Goal: Contribute content: Contribute content

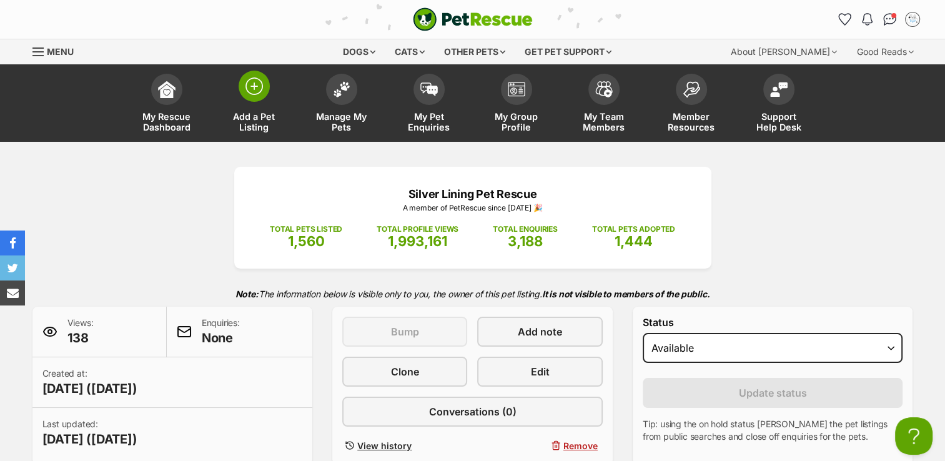
click at [254, 89] on img at bounding box center [253, 85] width 17 height 17
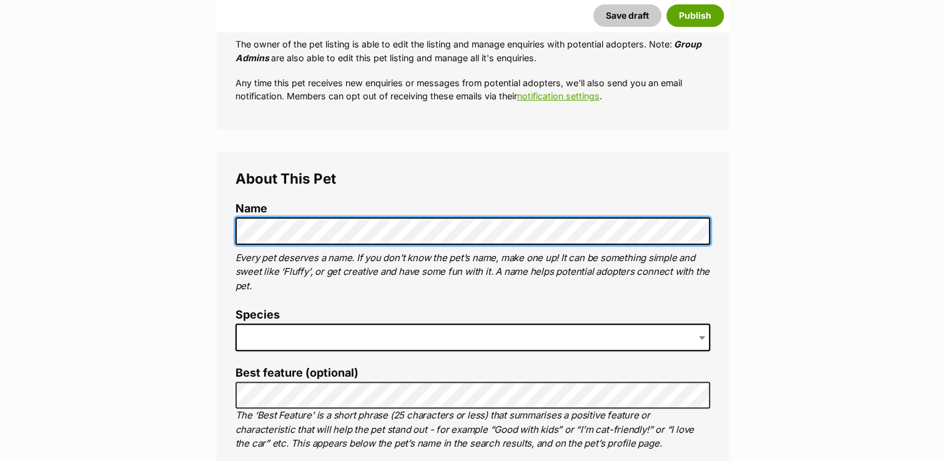
scroll to position [375, 0]
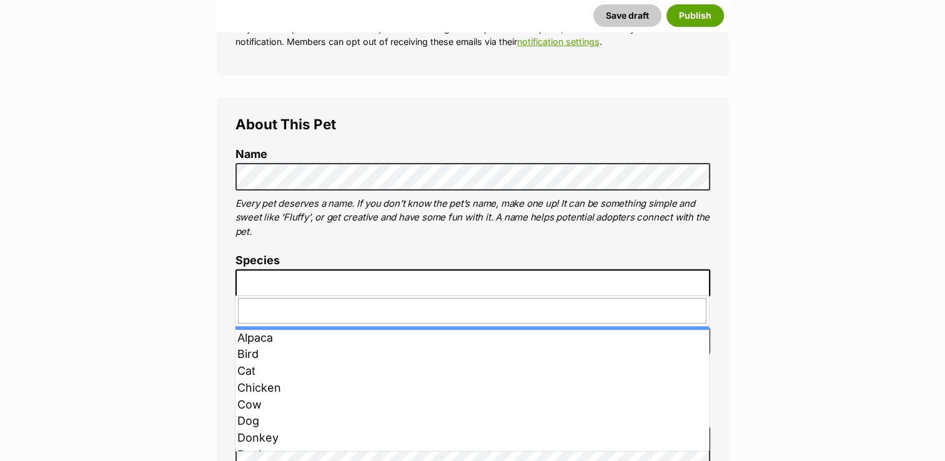
click at [321, 285] on span at bounding box center [472, 282] width 475 height 27
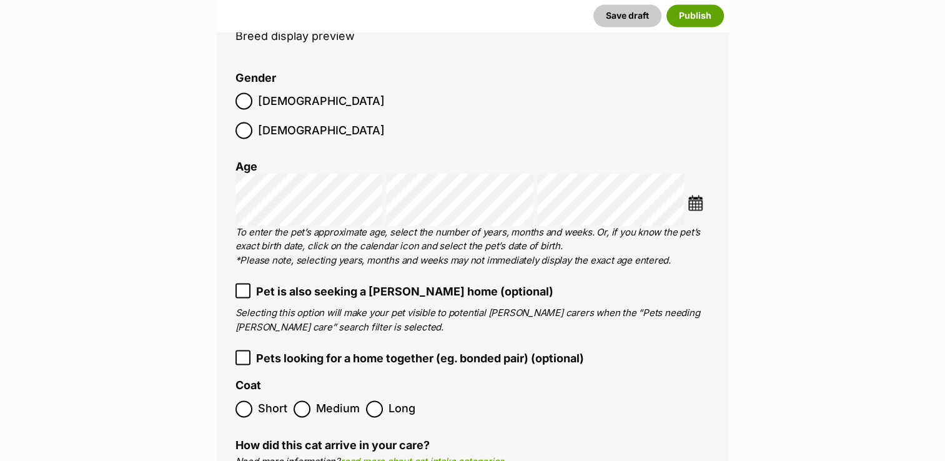
scroll to position [1814, 0]
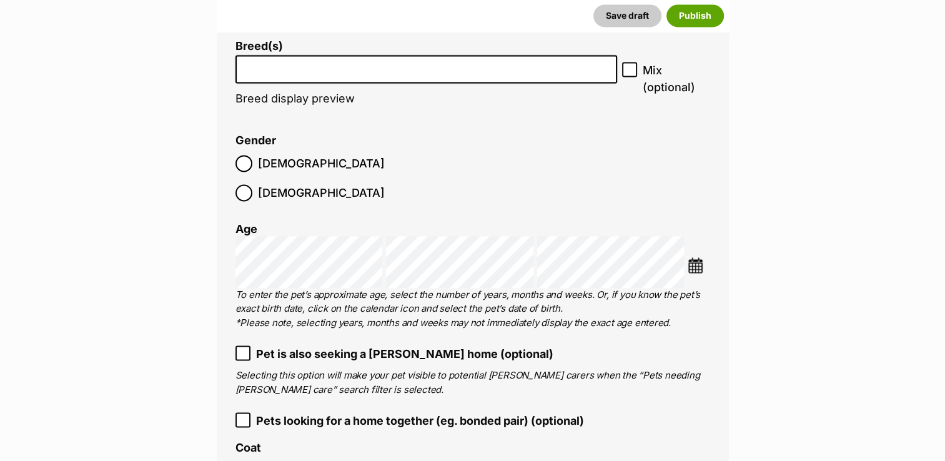
click at [460, 64] on input "search" at bounding box center [426, 65] width 373 height 13
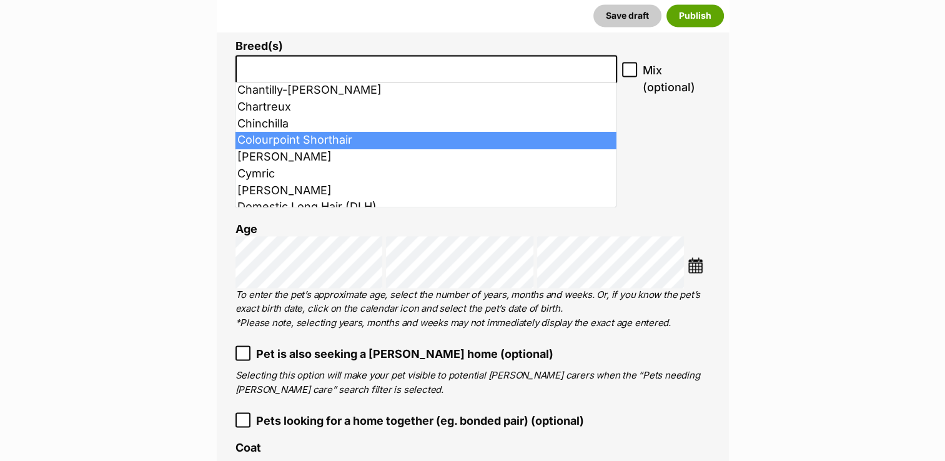
scroll to position [312, 0]
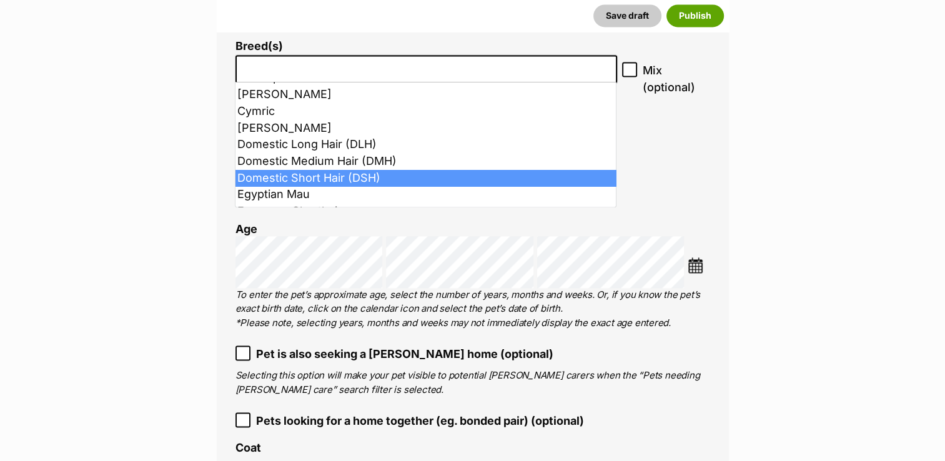
select select "252102"
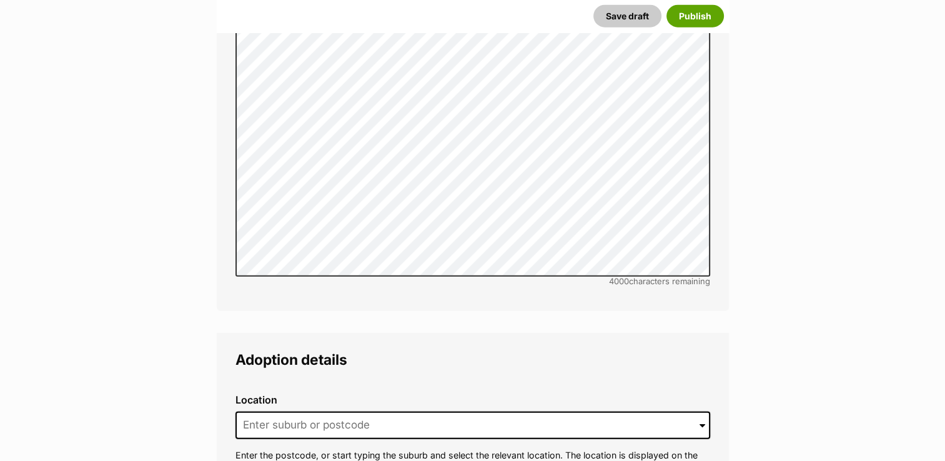
scroll to position [3001, 0]
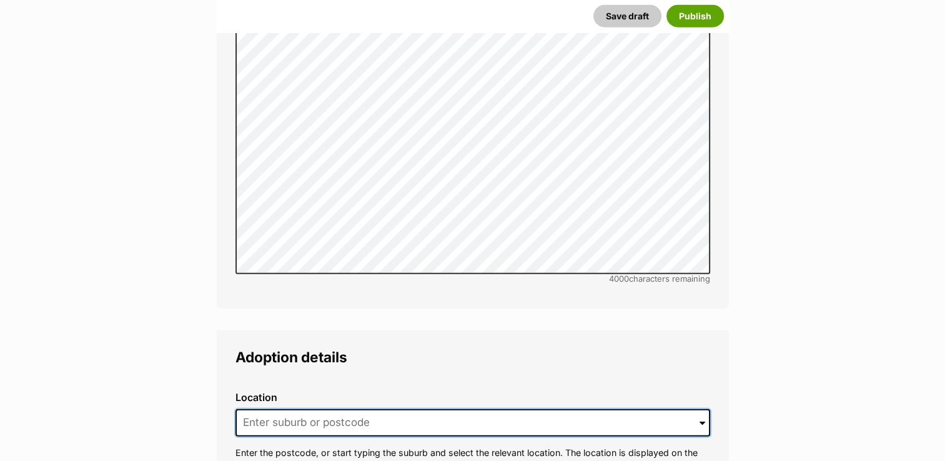
click at [300, 409] on input at bounding box center [472, 422] width 475 height 27
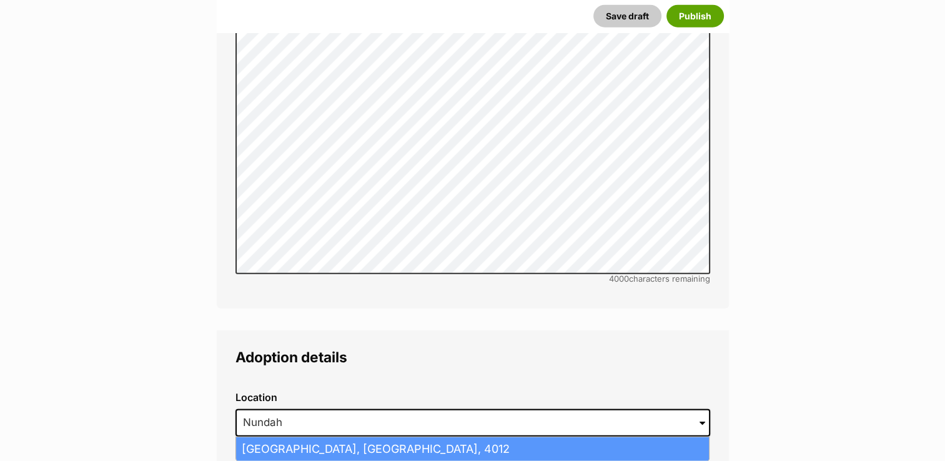
click at [292, 437] on li "Nundah, Queensland, 4012" at bounding box center [472, 449] width 473 height 24
type input "Nundah, Queensland, 4012"
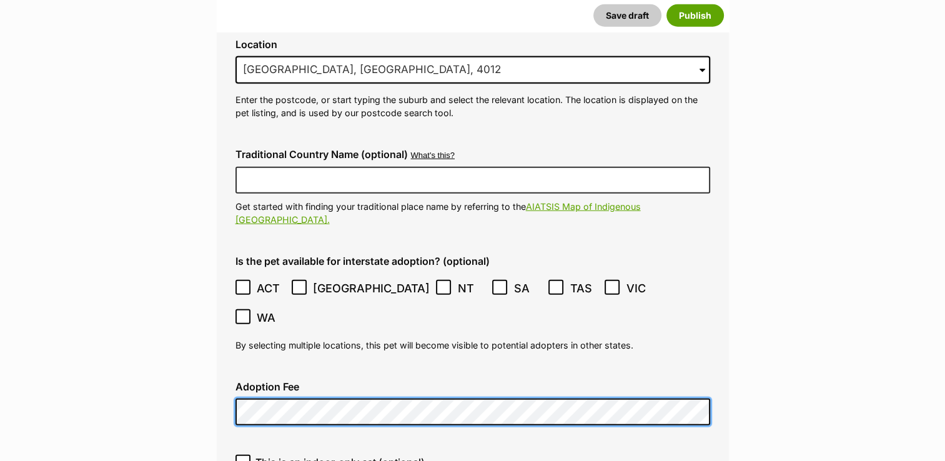
scroll to position [3376, 0]
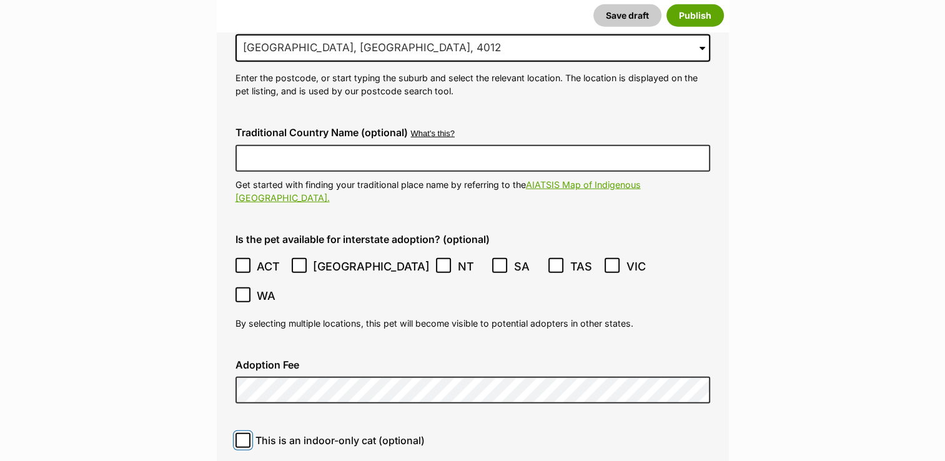
click at [242, 433] on input "This is an indoor-only cat (optional)" at bounding box center [242, 440] width 15 height 15
checkbox input "true"
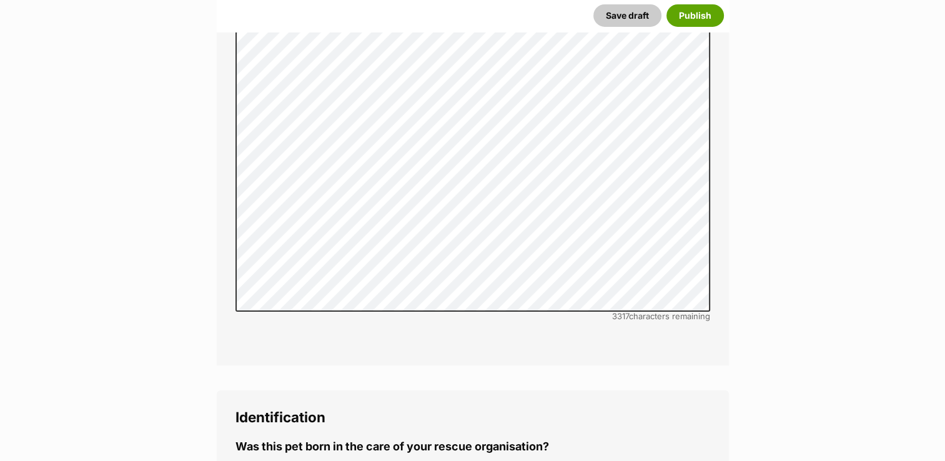
scroll to position [4187, 0]
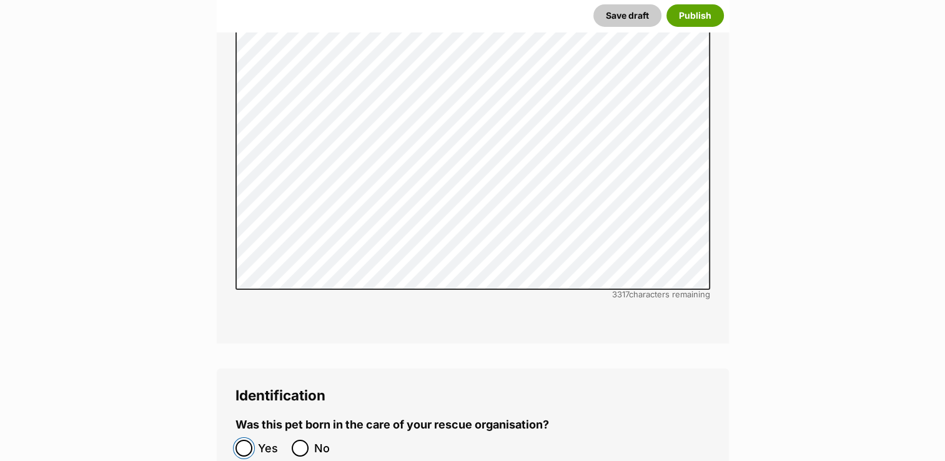
click at [245, 440] on input "Yes" at bounding box center [243, 448] width 17 height 17
radio input "true"
paste input "953010007917122"
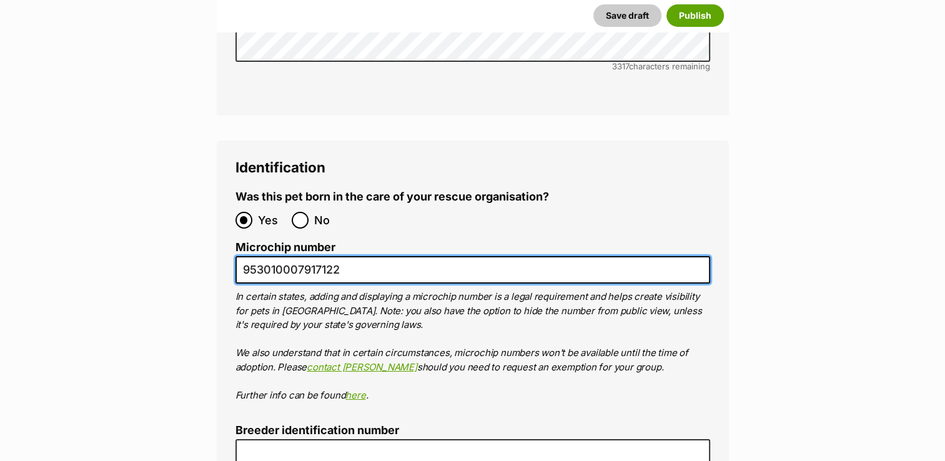
scroll to position [4500, 0]
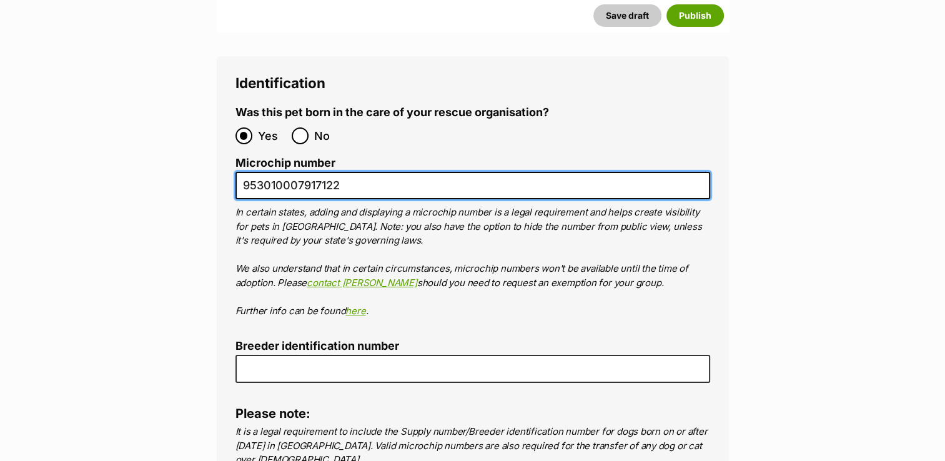
type input "953010007917122"
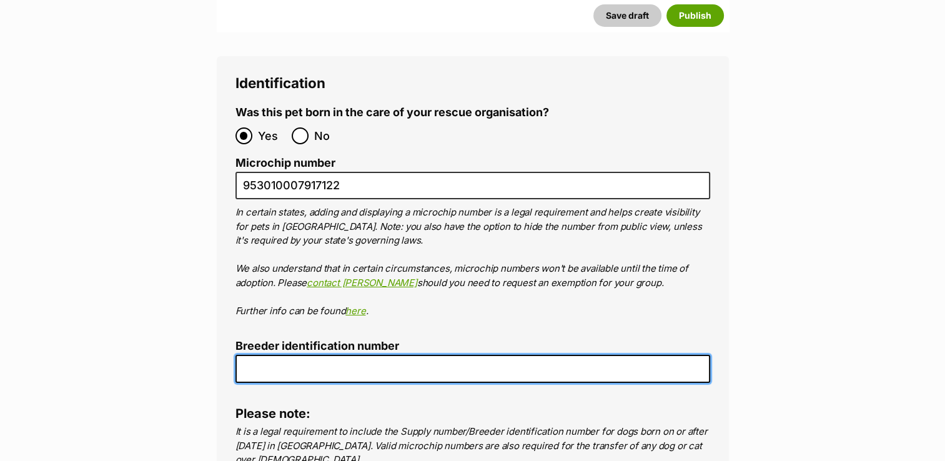
click at [268, 355] on input "Breeder identification number" at bounding box center [472, 369] width 475 height 28
type input "0000510317158"
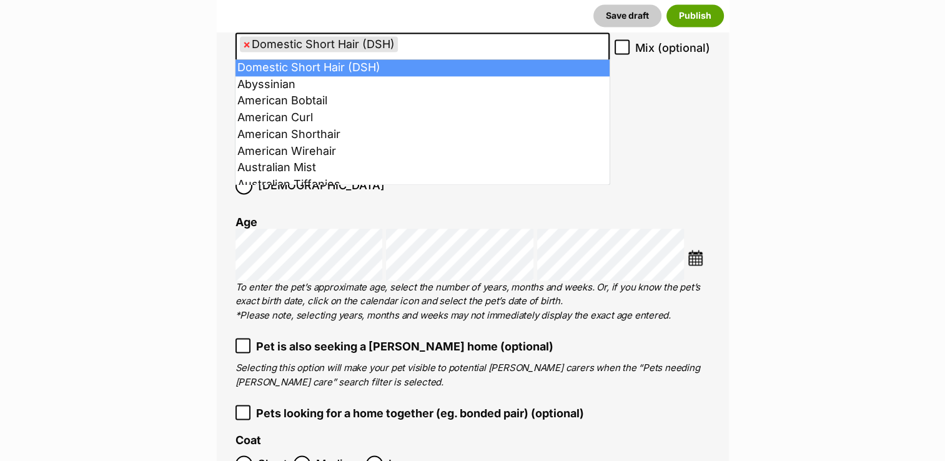
scroll to position [1834, 0]
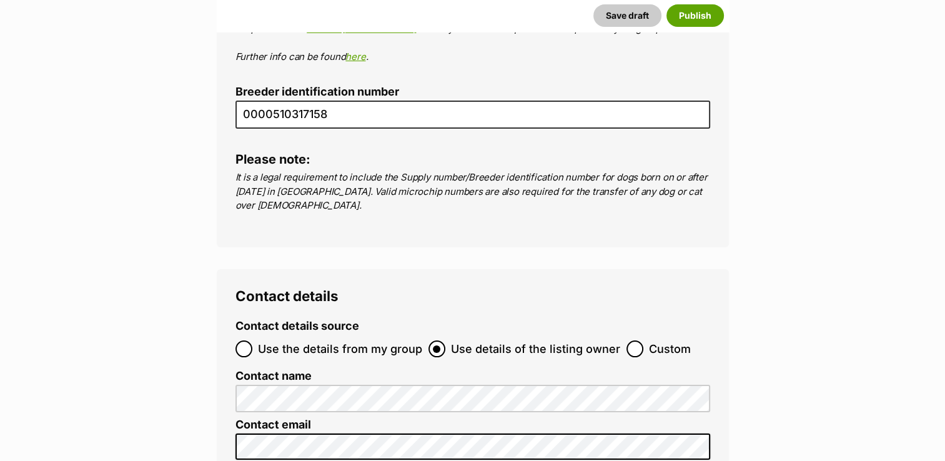
scroll to position [4769, 0]
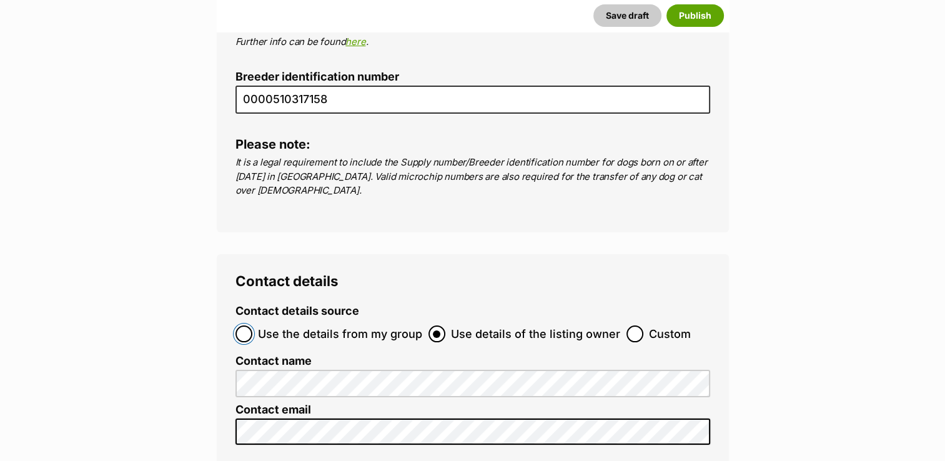
click at [247, 325] on input "Use the details from my group" at bounding box center [243, 333] width 17 height 17
radio input "true"
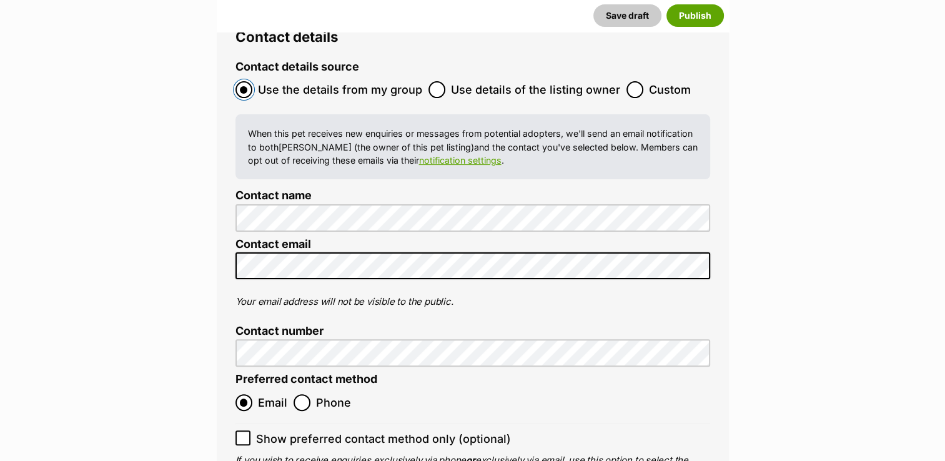
scroll to position [5081, 0]
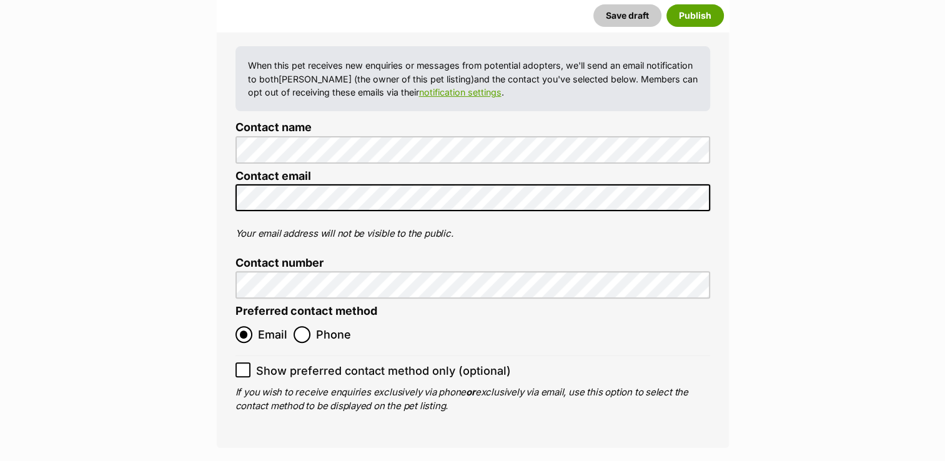
click at [244, 365] on icon at bounding box center [243, 369] width 9 height 9
click at [244, 362] on input "Show preferred contact method only (optional)" at bounding box center [242, 369] width 15 height 15
checkbox input "true"
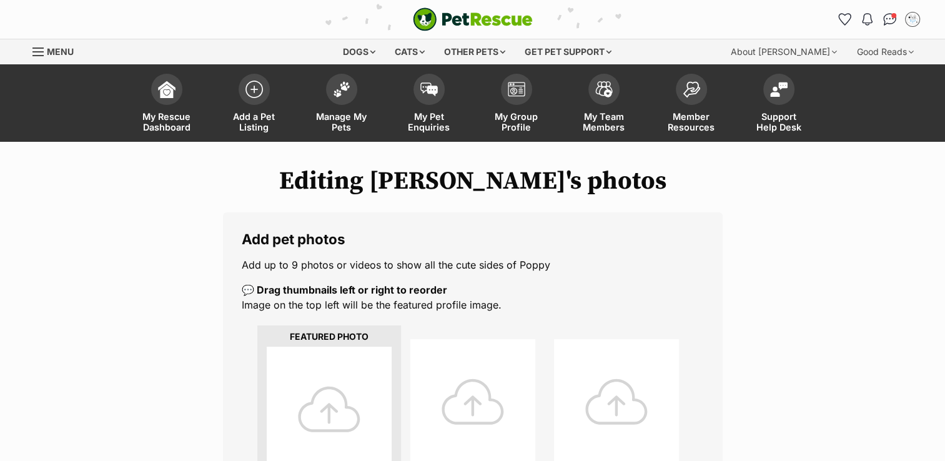
click at [297, 408] on div at bounding box center [329, 409] width 125 height 125
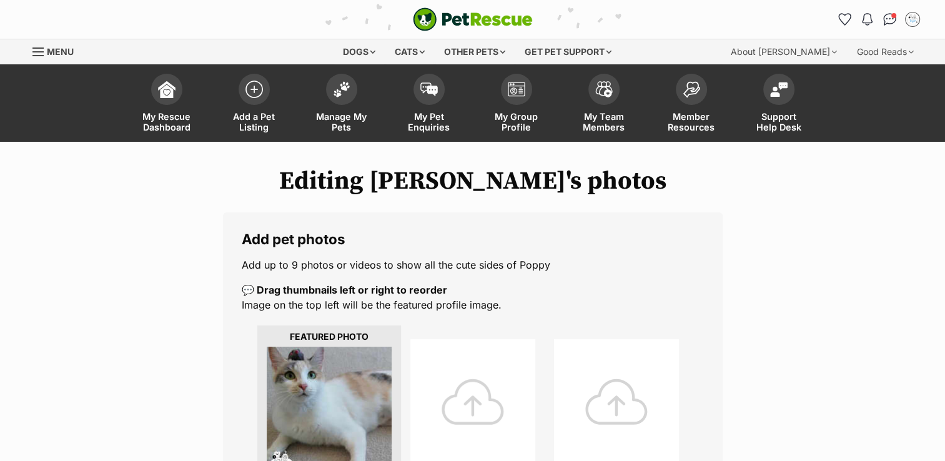
click at [442, 397] on div at bounding box center [472, 401] width 125 height 125
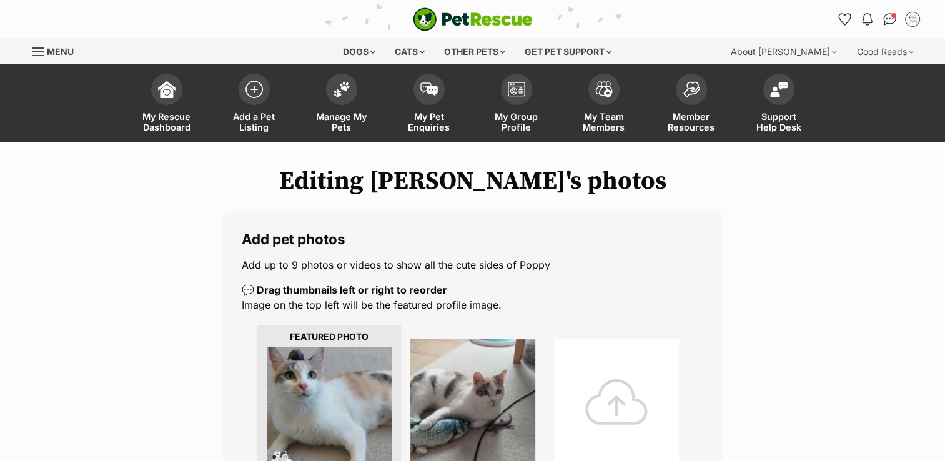
click at [585, 393] on div at bounding box center [616, 401] width 125 height 125
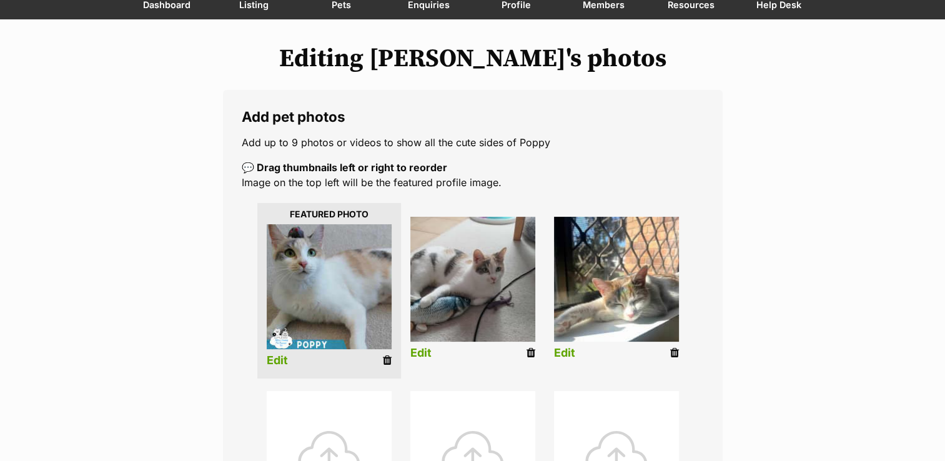
scroll to position [125, 0]
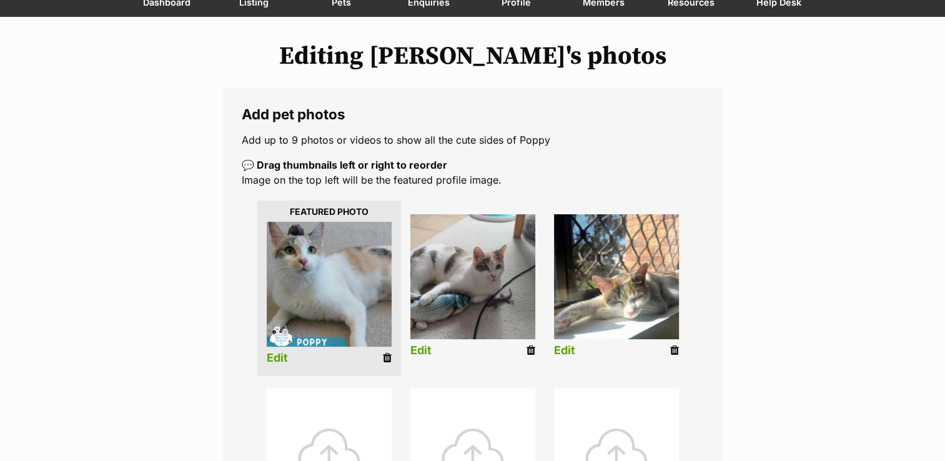
click at [315, 411] on div at bounding box center [329, 450] width 125 height 125
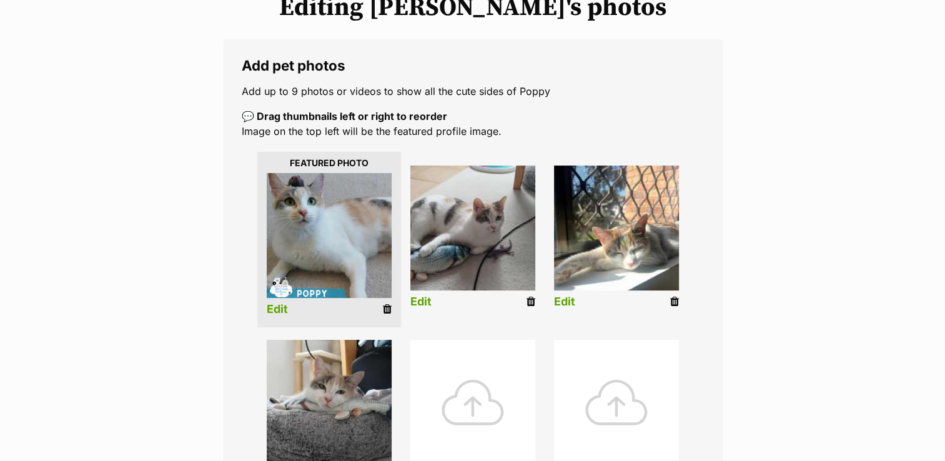
scroll to position [250, 0]
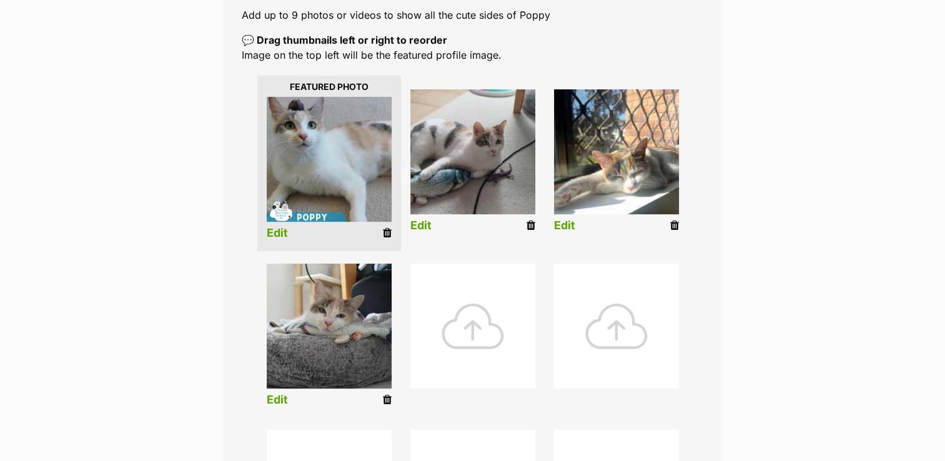
click at [462, 303] on div at bounding box center [472, 326] width 125 height 125
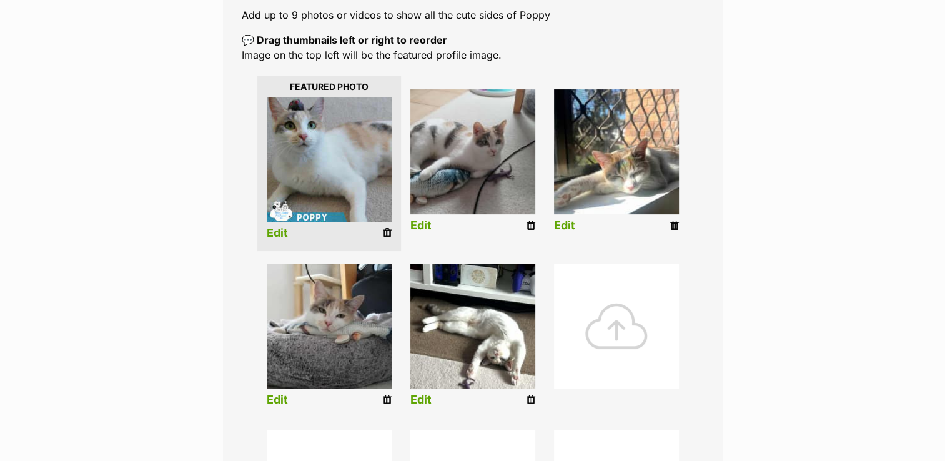
click at [617, 323] on div at bounding box center [616, 326] width 125 height 125
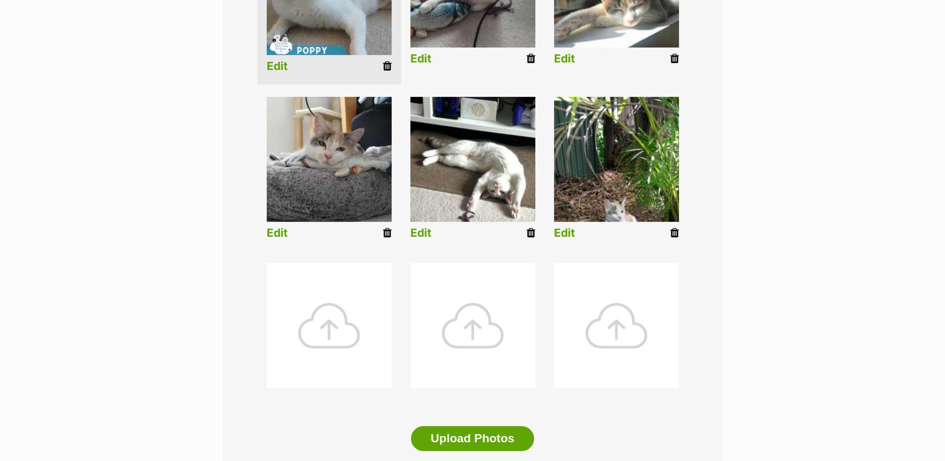
scroll to position [437, 0]
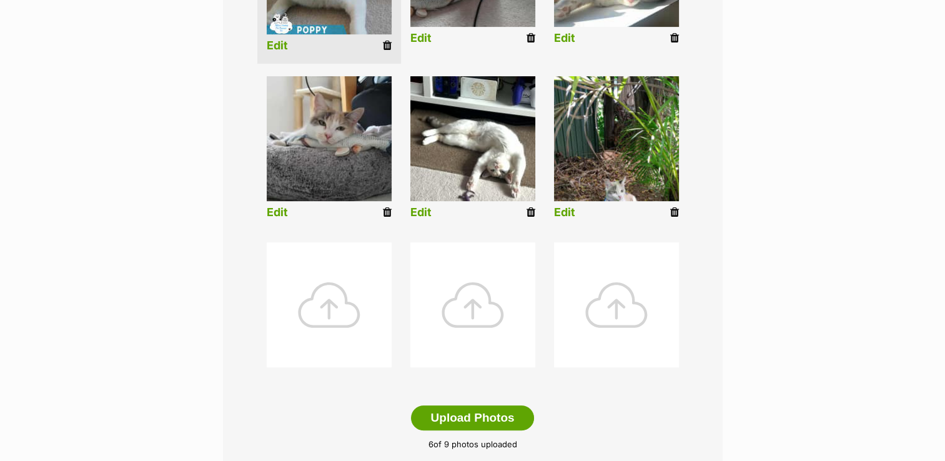
click at [355, 308] on div at bounding box center [329, 304] width 125 height 125
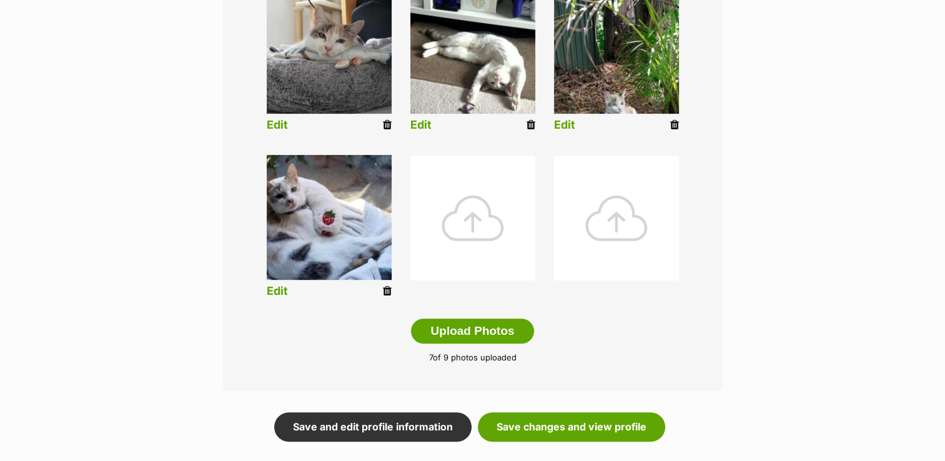
scroll to position [625, 0]
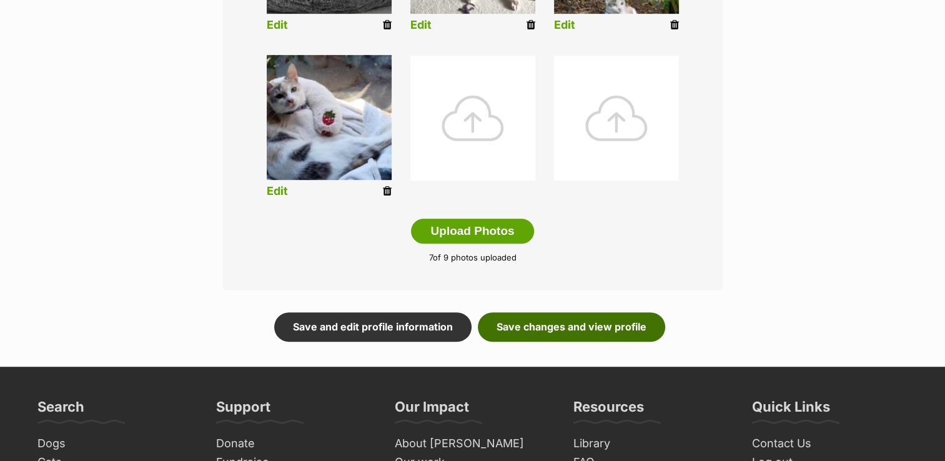
click at [584, 326] on link "Save changes and view profile" at bounding box center [571, 326] width 187 height 29
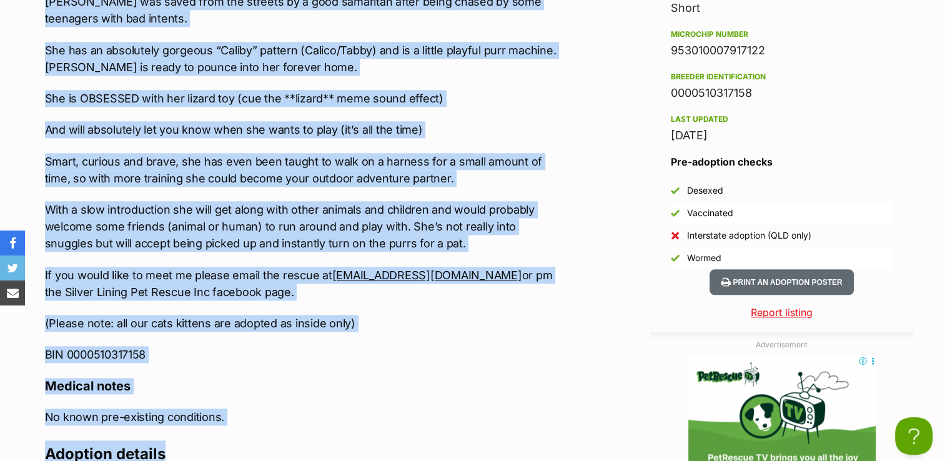
scroll to position [1459, 0]
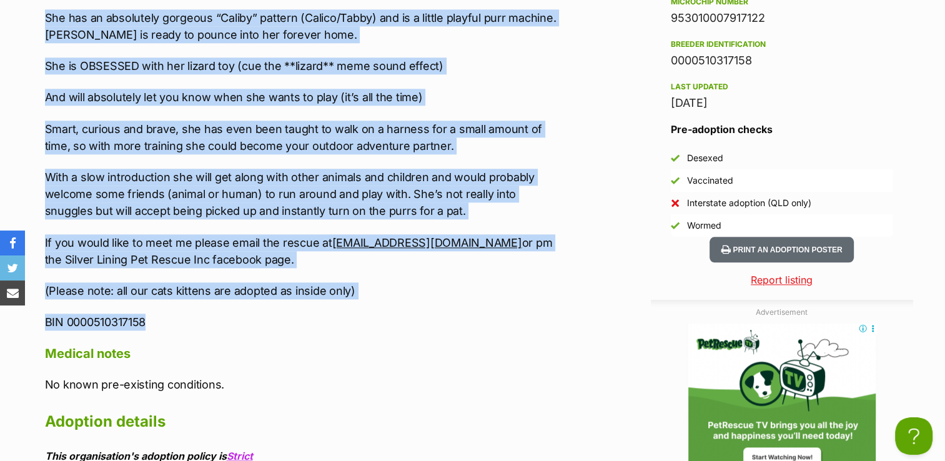
drag, startPoint x: 42, startPoint y: 137, endPoint x: 498, endPoint y: 323, distance: 492.7
click at [498, 323] on div "Upload Videos About Poppy Located: Nundah Breed: DSH Sex: Female DOB: 25/09/24 …" at bounding box center [296, 129] width 528 height 1003
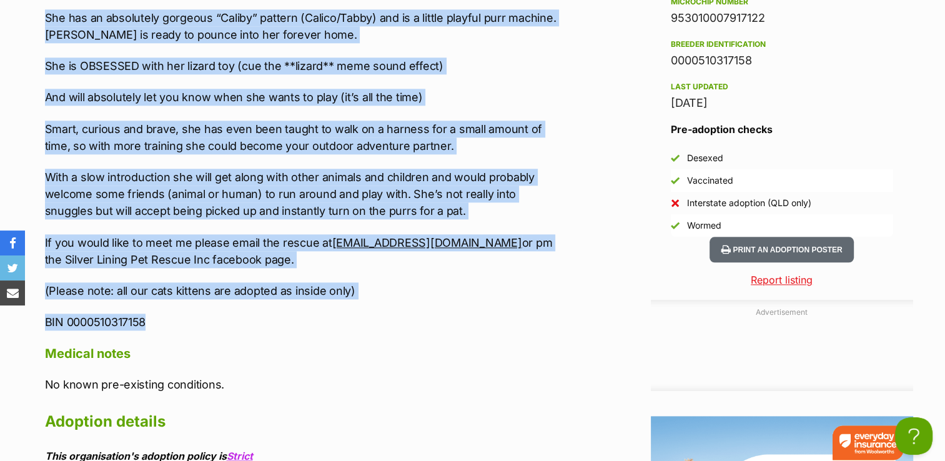
scroll to position [0, 0]
copy div "About Poppy Located: Nundah Breed: DSH Sex: Female DOB: 25/09/24 Dog Friendly: …"
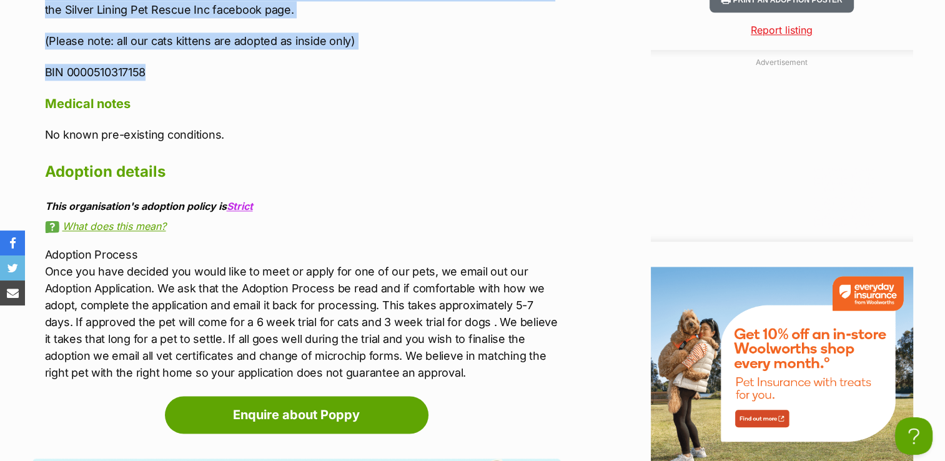
scroll to position [1897, 0]
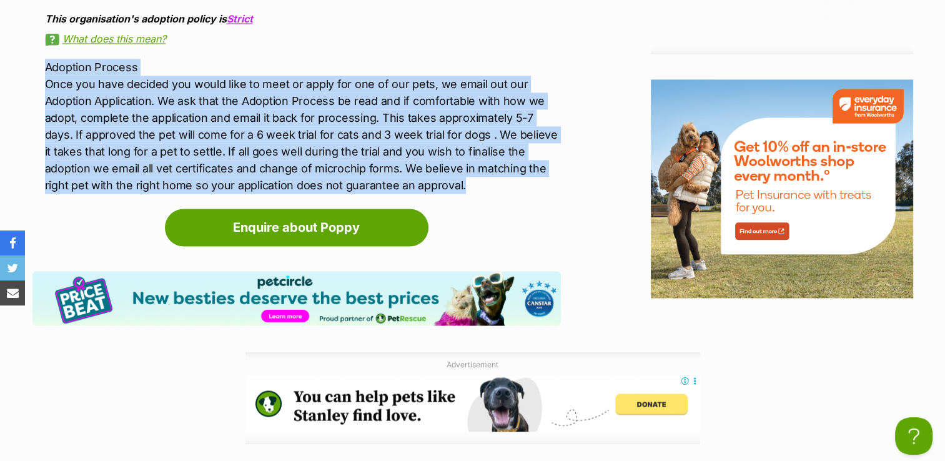
drag, startPoint x: 45, startPoint y: 61, endPoint x: 472, endPoint y: 189, distance: 445.2
click at [472, 189] on p "Adoption Process Once you have decided you would like to meet or apply for one …" at bounding box center [303, 126] width 516 height 135
copy p "Adoption Process Once you have decided you would like to meet or apply for one …"
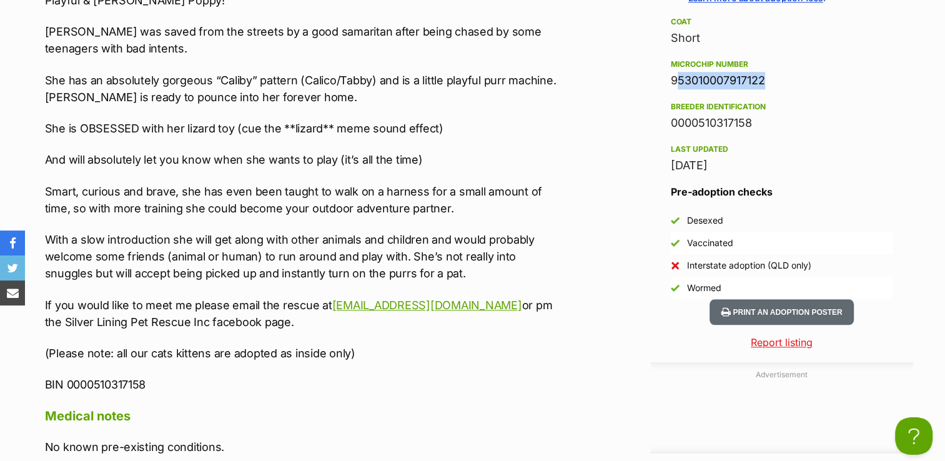
scroll to position [0, 0]
drag, startPoint x: 671, startPoint y: 73, endPoint x: 767, endPoint y: 78, distance: 96.3
click at [767, 78] on div "953010007917122" at bounding box center [782, 80] width 222 height 17
drag, startPoint x: 767, startPoint y: 78, endPoint x: 759, endPoint y: 81, distance: 7.9
copy div "953010007917122"
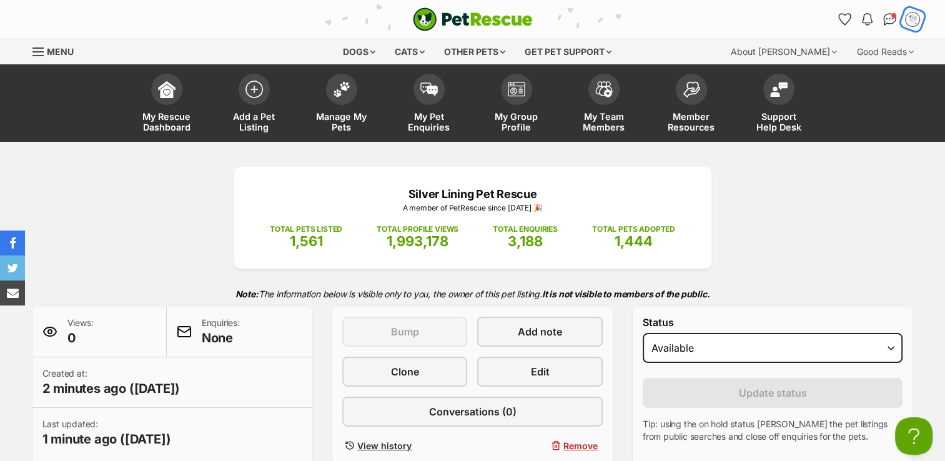
click at [914, 19] on img "My account" at bounding box center [912, 19] width 16 height 16
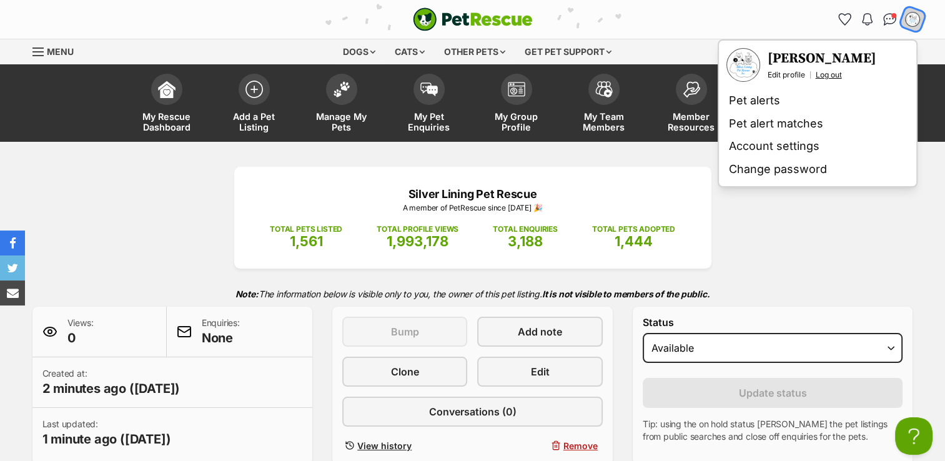
click at [836, 72] on link "Log out" at bounding box center [829, 75] width 26 height 10
